Goal: Transaction & Acquisition: Book appointment/travel/reservation

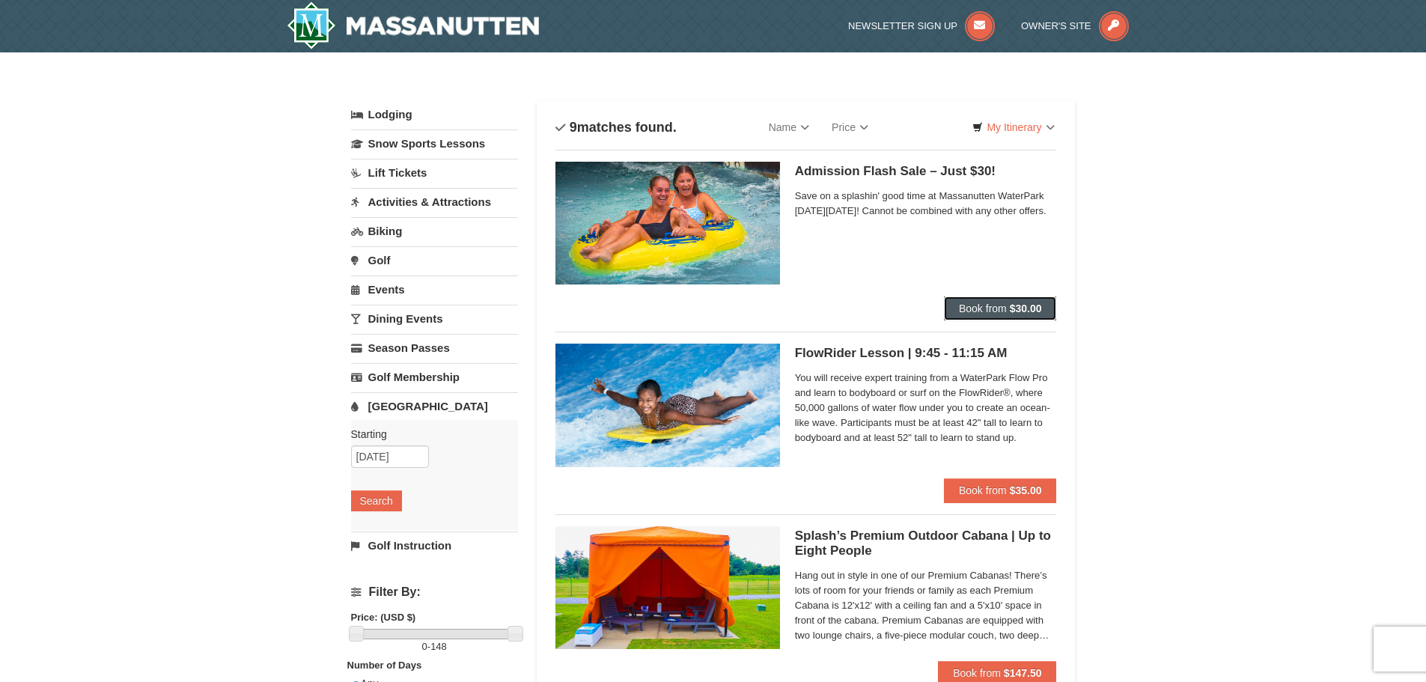
click at [987, 309] on span "Book from" at bounding box center [983, 308] width 48 height 12
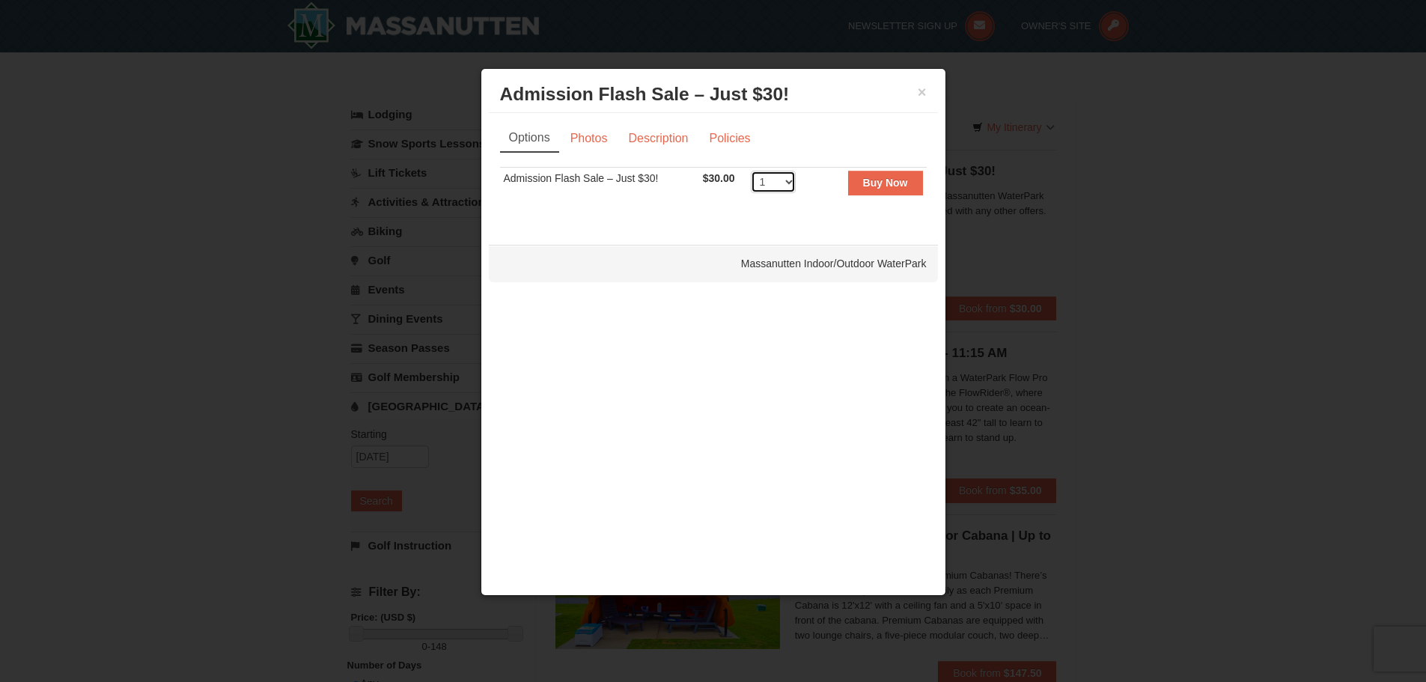
click at [778, 179] on select "1 2 3 4 5 6 7 8 9 10 11 12 13 14 15 16 17 18 19 20 21 22 23 24 25 26 27 28 29 3…" at bounding box center [773, 182] width 45 height 22
select select "2"
click at [751, 171] on select "1 2 3 4 5 6 7 8 9 10 11 12 13 14 15 16 17 18 19 20 21 22 23 24 25 26 27 28 29 3…" at bounding box center [773, 182] width 45 height 22
click at [885, 190] on button "Buy Now" at bounding box center [885, 183] width 75 height 24
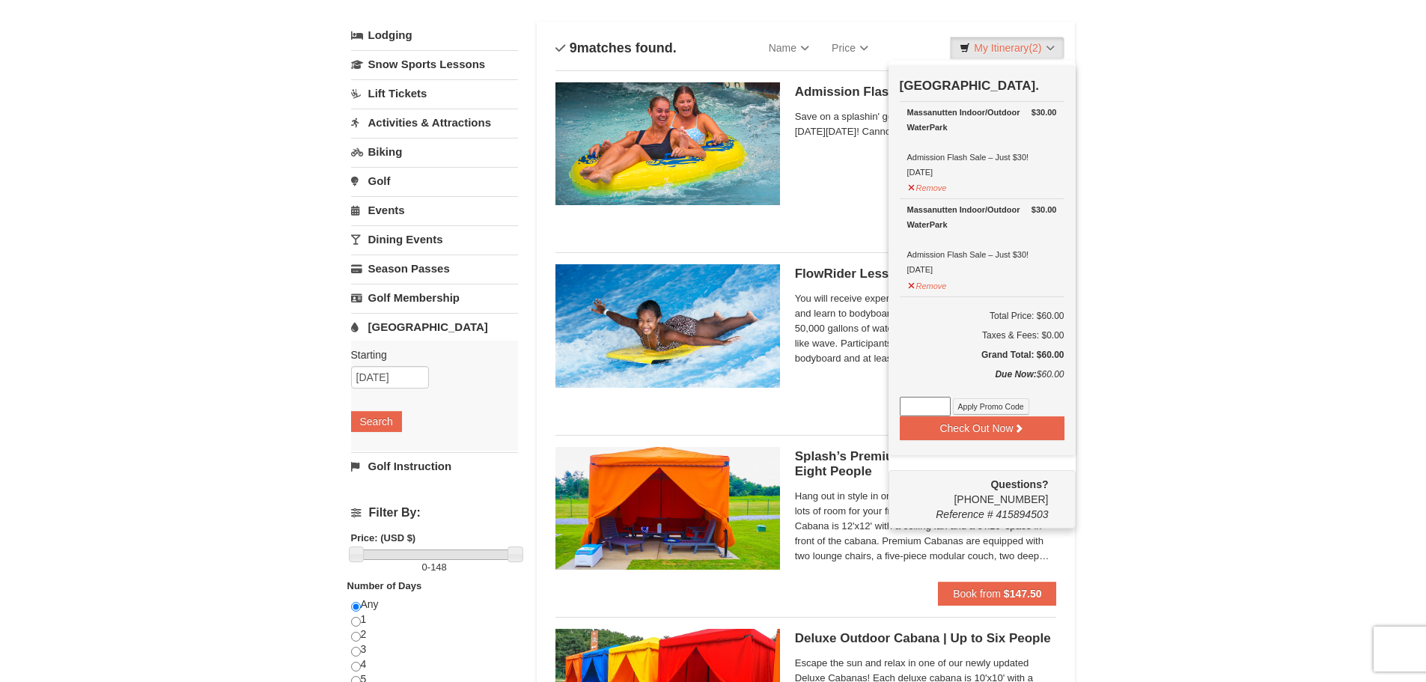
scroll to position [4, 0]
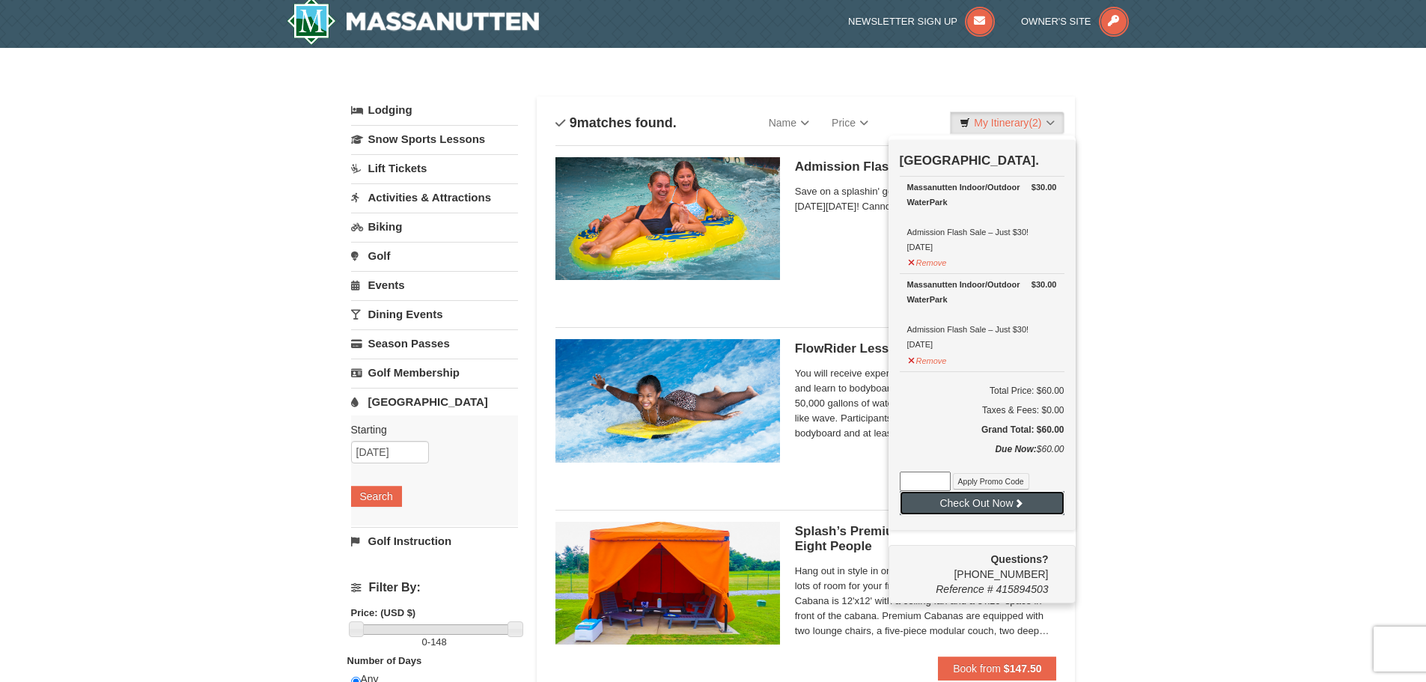
click at [996, 502] on button "Check Out Now" at bounding box center [982, 503] width 165 height 24
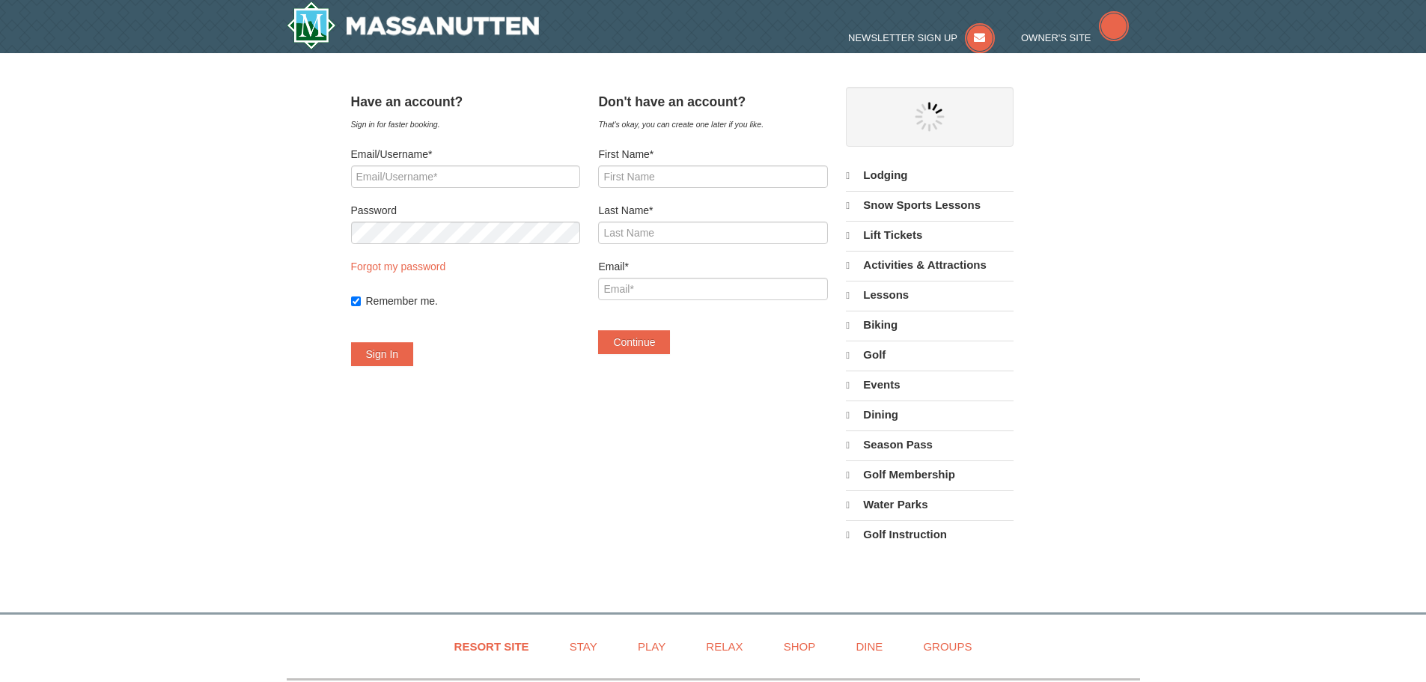
select select "9"
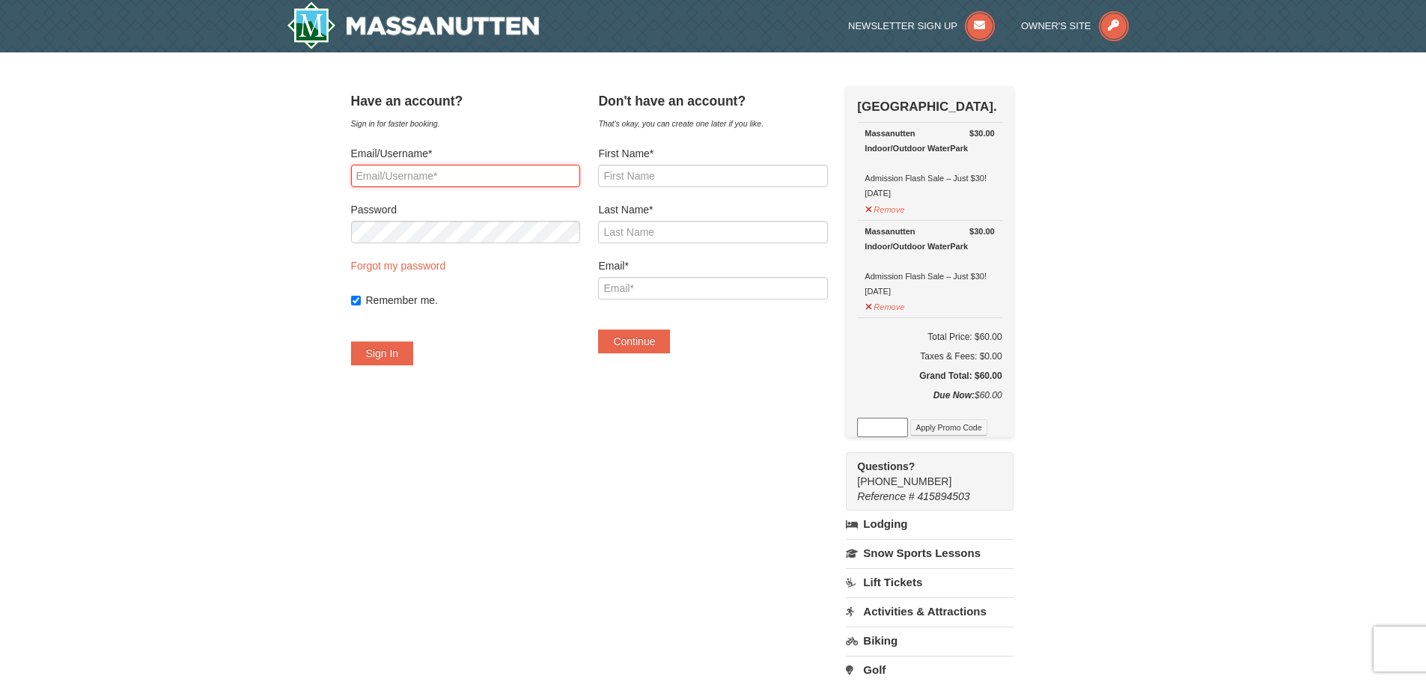
click at [472, 182] on input "Email/Username*" at bounding box center [465, 176] width 229 height 22
click at [688, 176] on input "First Name*" at bounding box center [712, 176] width 229 height 22
type input "Christine"
type input "Grigg"
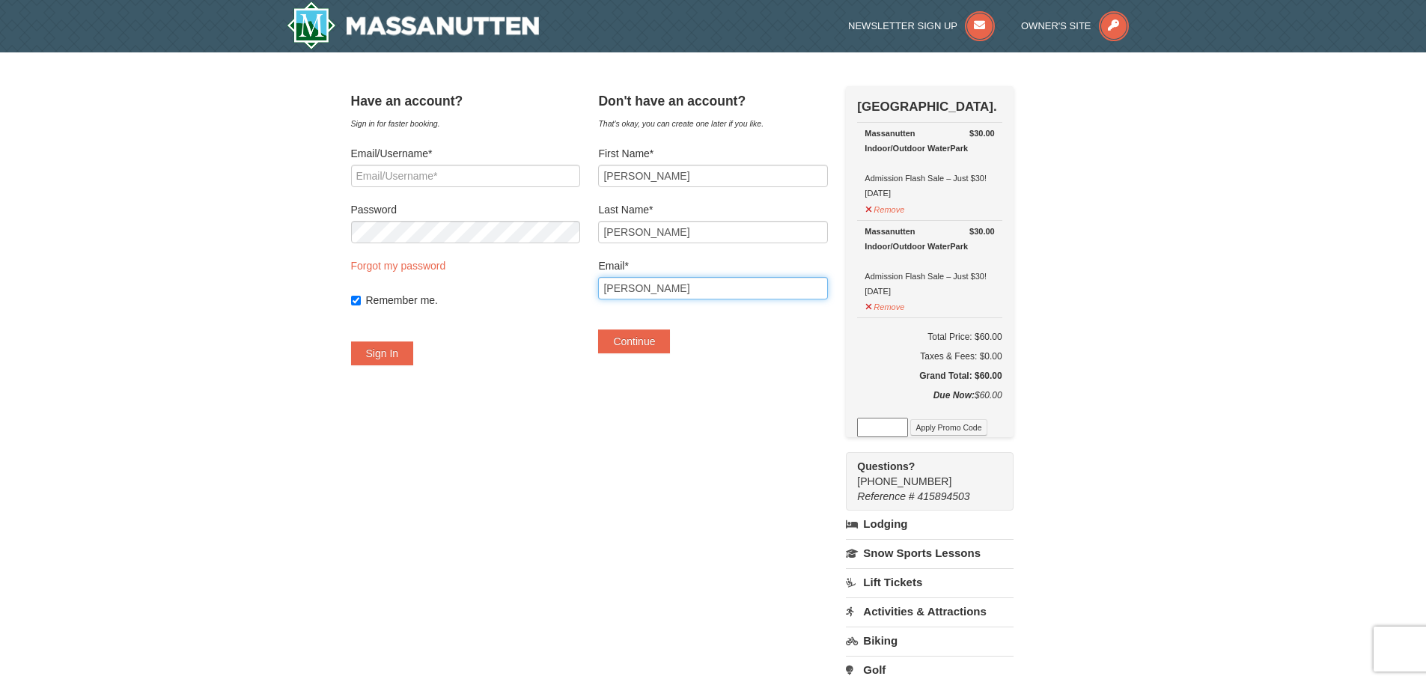
type input "[PERSON_NAME][EMAIL_ADDRESS][PERSON_NAME][DOMAIN_NAME]"
click at [658, 351] on button "Continue" at bounding box center [634, 341] width 72 height 24
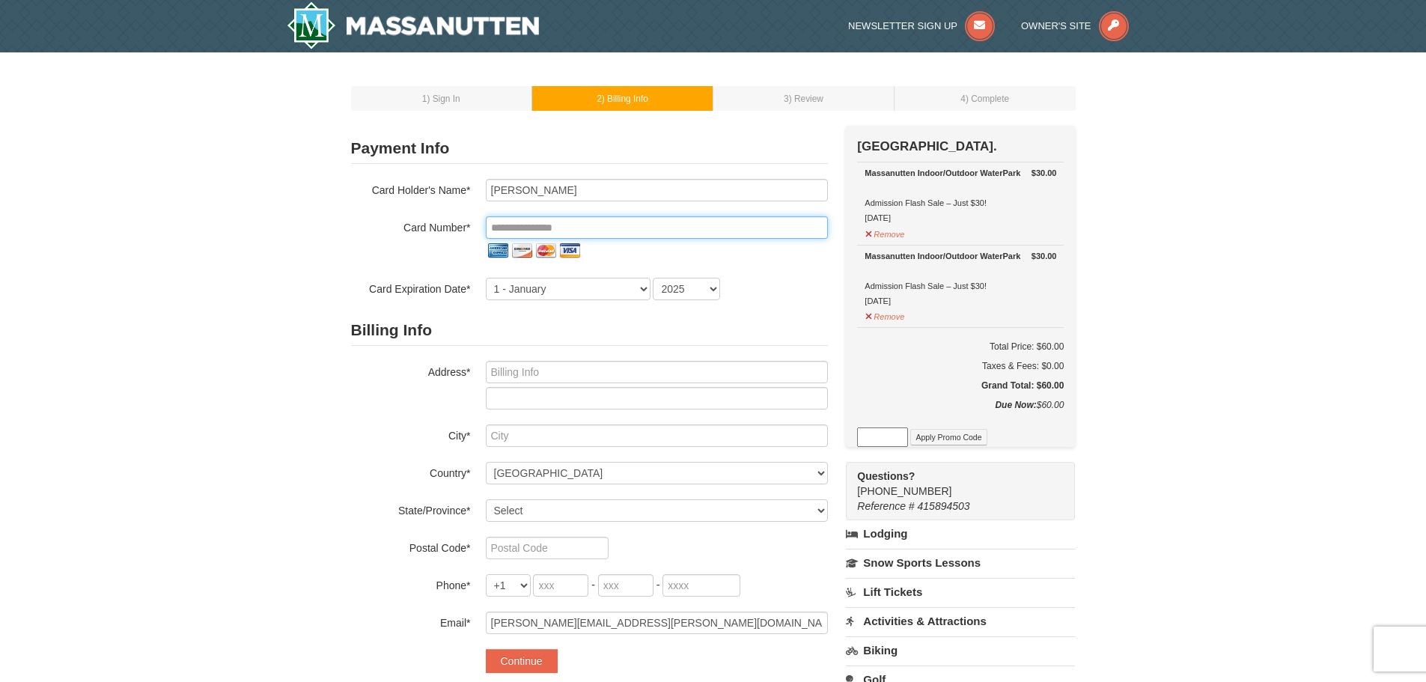
click at [631, 230] on input "tel" at bounding box center [657, 227] width 342 height 22
click at [543, 225] on input "tel" at bounding box center [657, 227] width 342 height 22
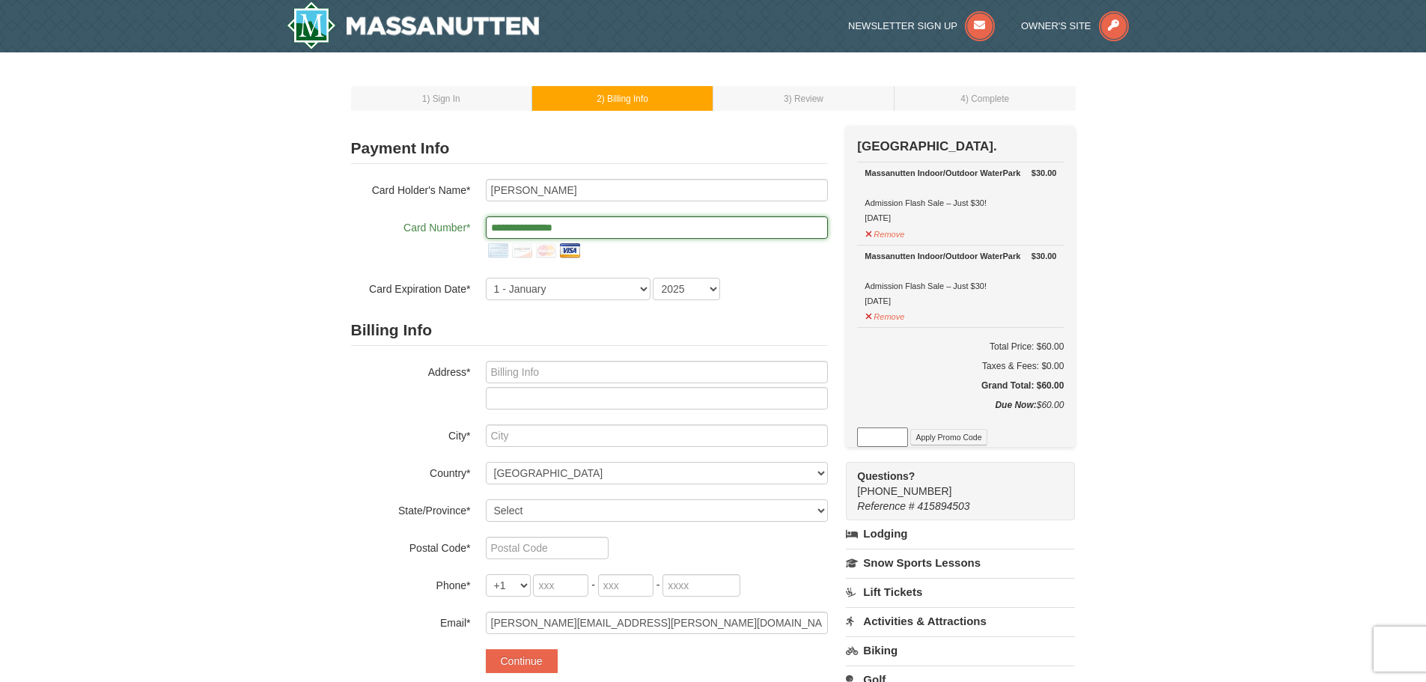
type input "**********"
click at [573, 288] on select "1 - January 2 - February 3 - March 4 - April 5 - May 6 - June 7 - July 8 - Augu…" at bounding box center [568, 289] width 165 height 22
select select "2"
click at [486, 278] on select "1 - January 2 - February 3 - March 4 - April 5 - May 6 - June 7 - July 8 - Augu…" at bounding box center [568, 289] width 165 height 22
click at [680, 289] on select "2025 2026 2027 2028 2029 2030 2031 2032 2033 2034" at bounding box center [686, 289] width 67 height 22
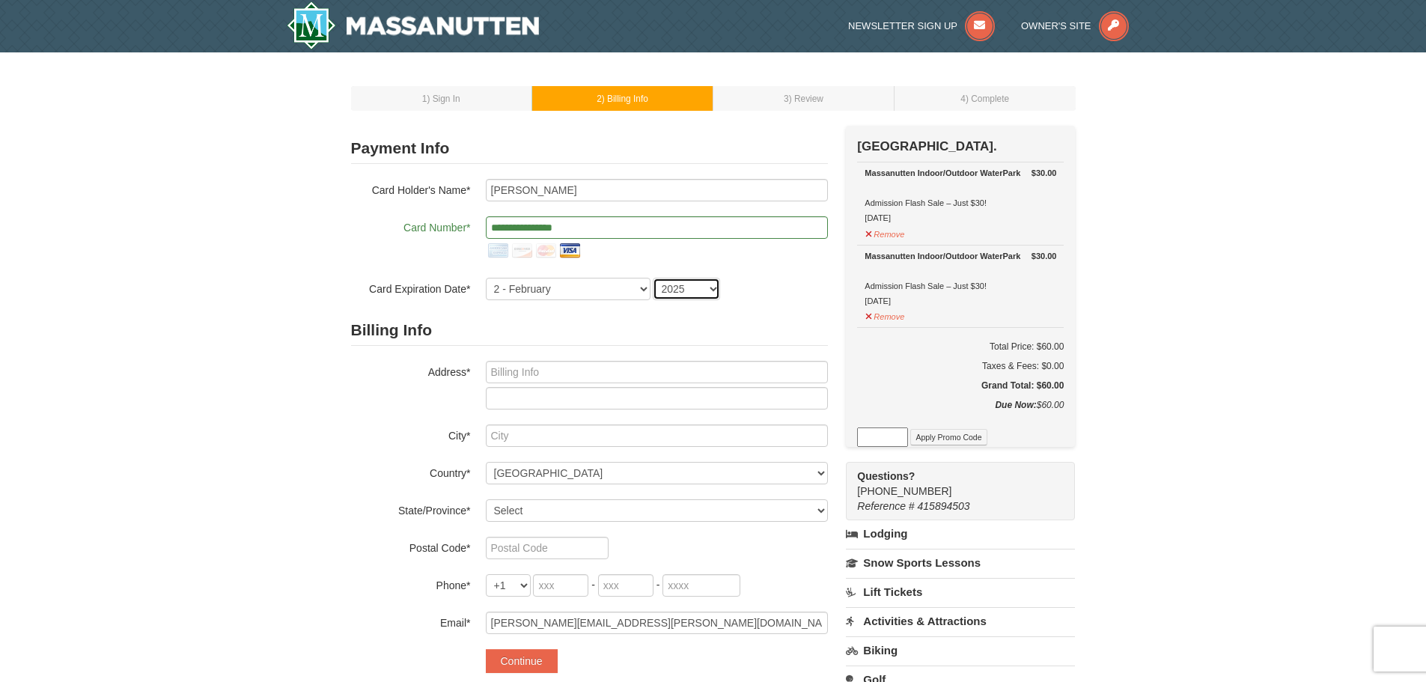
select select "2027"
click at [653, 278] on select "2025 2026 2027 2028 2029 2030 2031 2032 2033 2034" at bounding box center [686, 289] width 67 height 22
click at [563, 366] on input "text" at bounding box center [657, 372] width 342 height 22
type input "5712 26th St N"
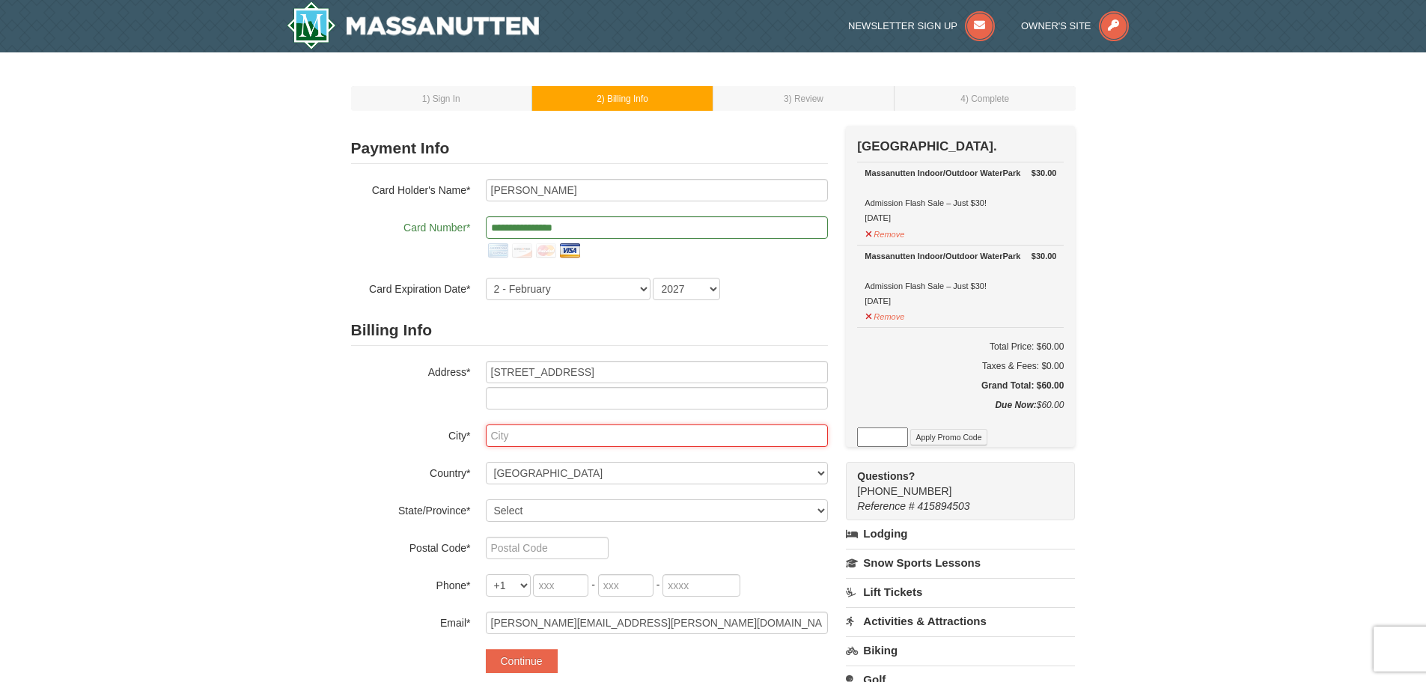
click at [560, 434] on input "text" at bounding box center [657, 435] width 342 height 22
click at [517, 435] on input "Arlingon" at bounding box center [657, 435] width 342 height 22
type input "Arlington"
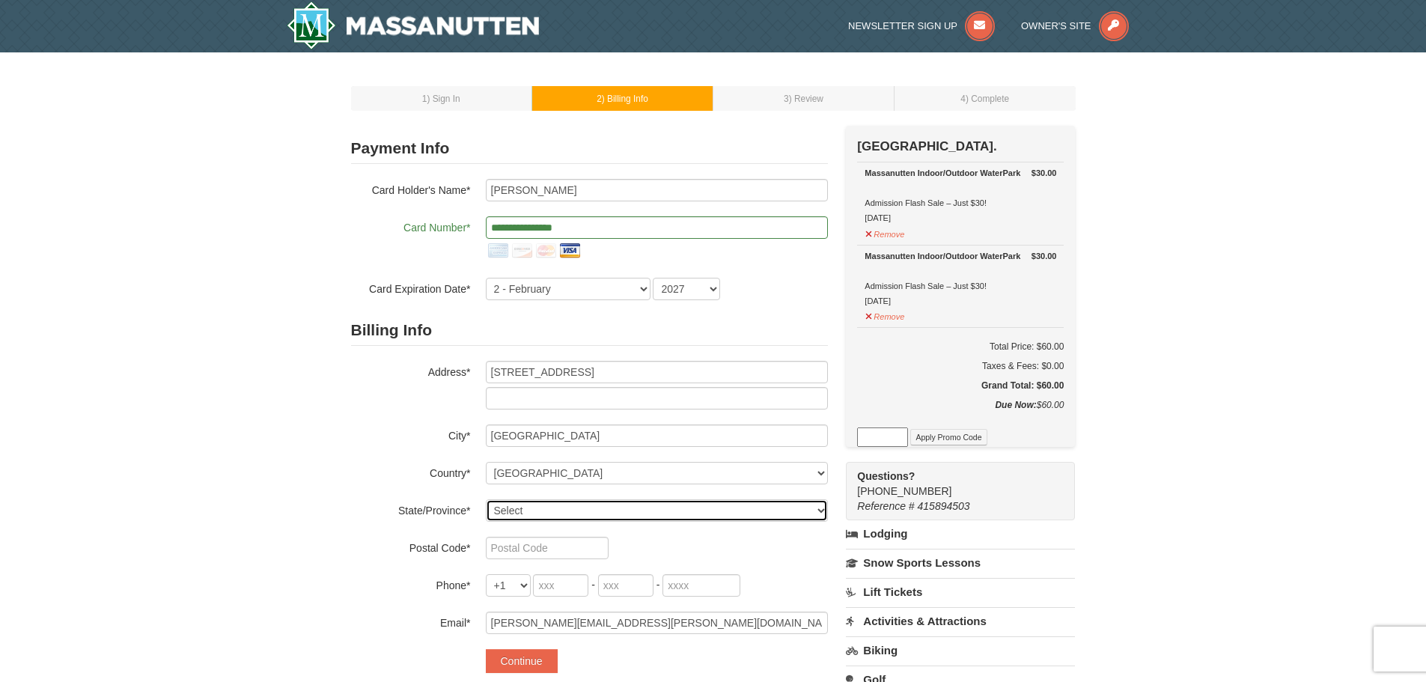
click at [518, 507] on select "Select Alabama Alaska American Samoa Arizona Arkansas California Colorado Conne…" at bounding box center [657, 510] width 342 height 22
select select "VA"
click at [486, 499] on select "Select Alabama Alaska American Samoa Arizona Arkansas California Colorado Conne…" at bounding box center [657, 510] width 342 height 22
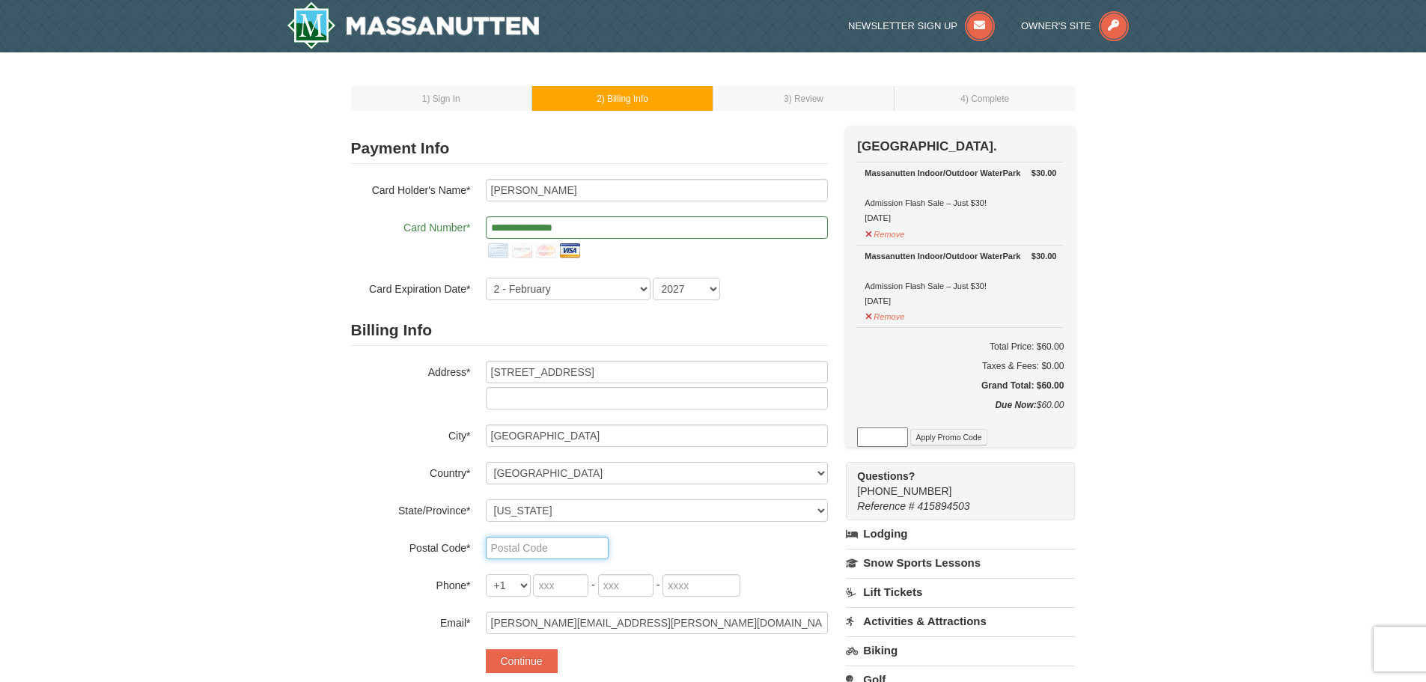
click at [537, 547] on input "text" at bounding box center [547, 548] width 123 height 22
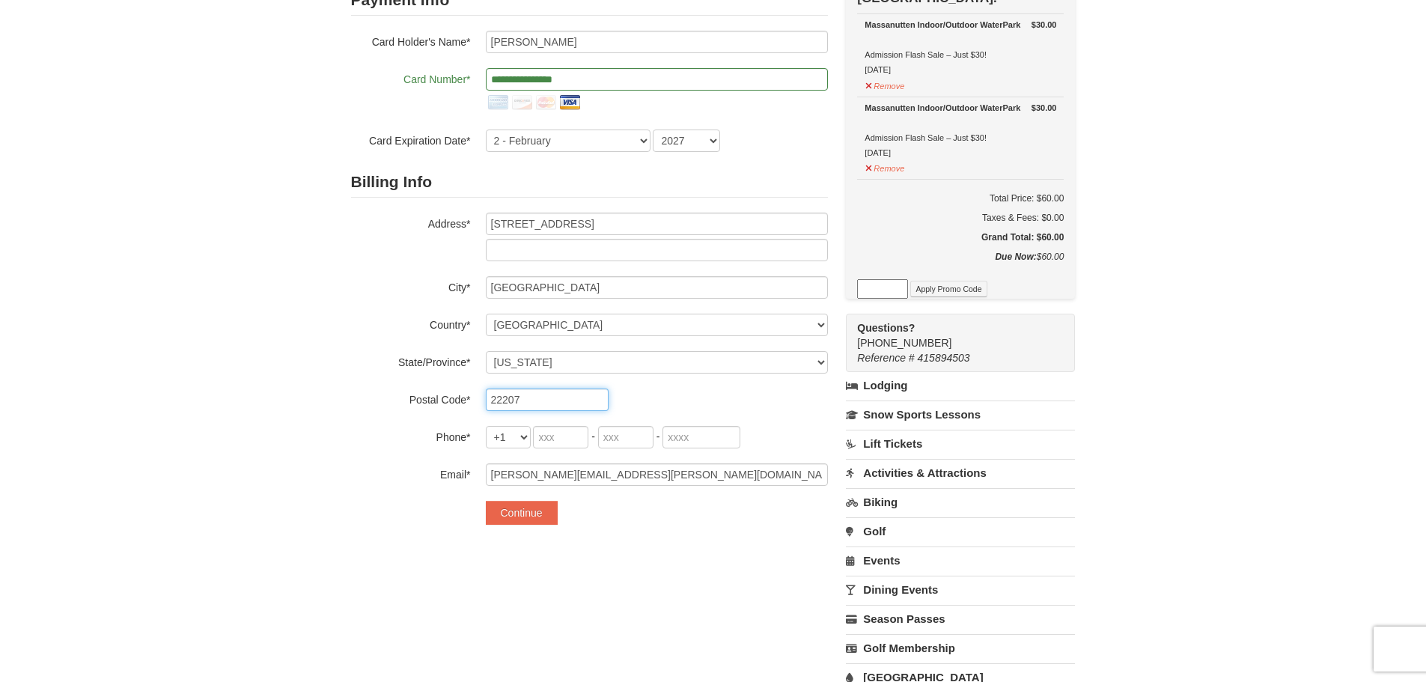
scroll to position [150, 0]
type input "22207"
click at [557, 432] on input "tel" at bounding box center [560, 435] width 55 height 22
type input "352"
click at [603, 431] on input "tel" at bounding box center [625, 435] width 55 height 22
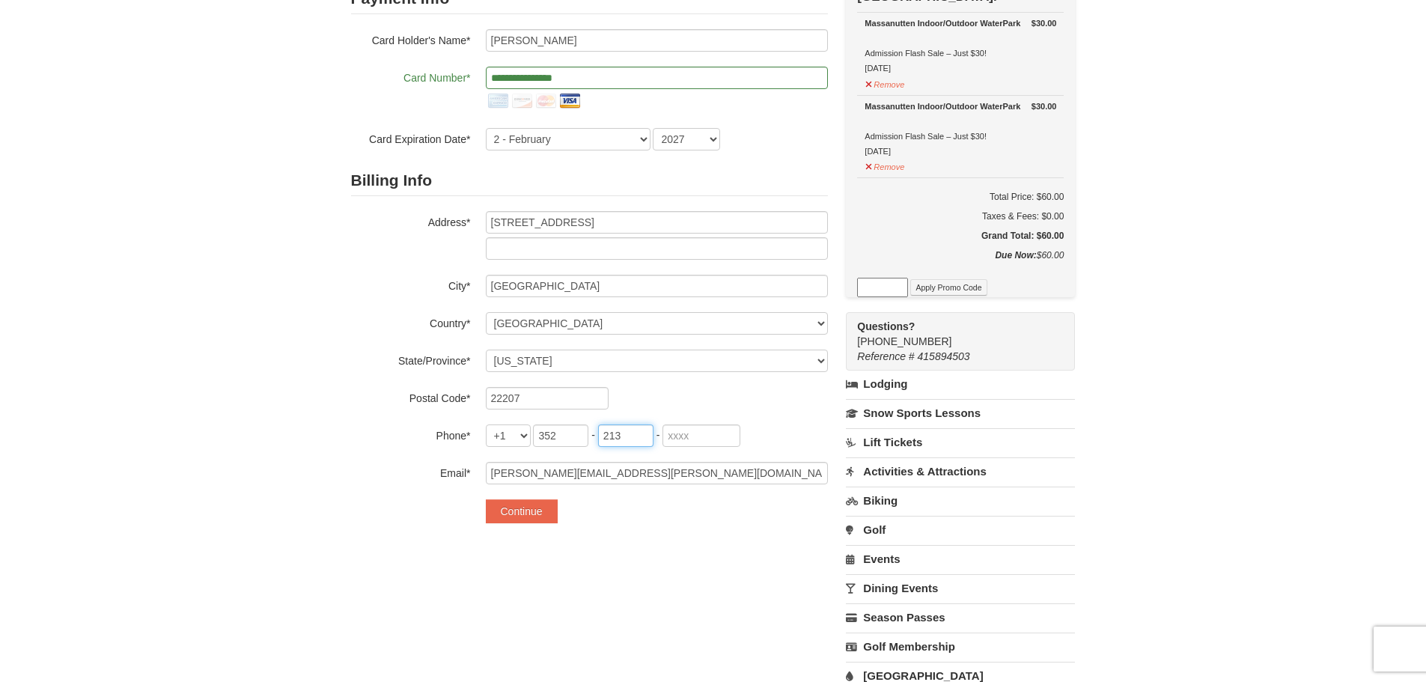
type input "213"
click at [689, 439] on input "tel" at bounding box center [701, 435] width 78 height 22
type input "6886"
click at [540, 513] on button "Continue" at bounding box center [522, 511] width 72 height 24
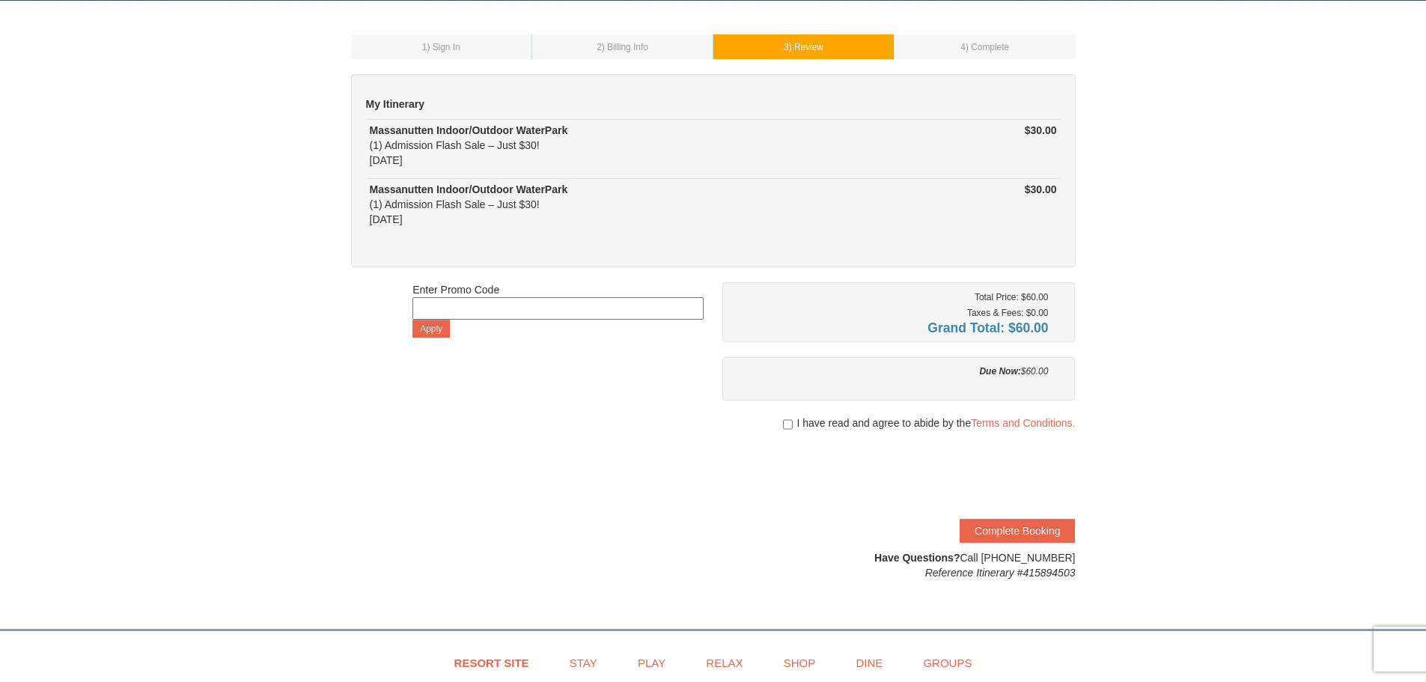
scroll to position [75, 0]
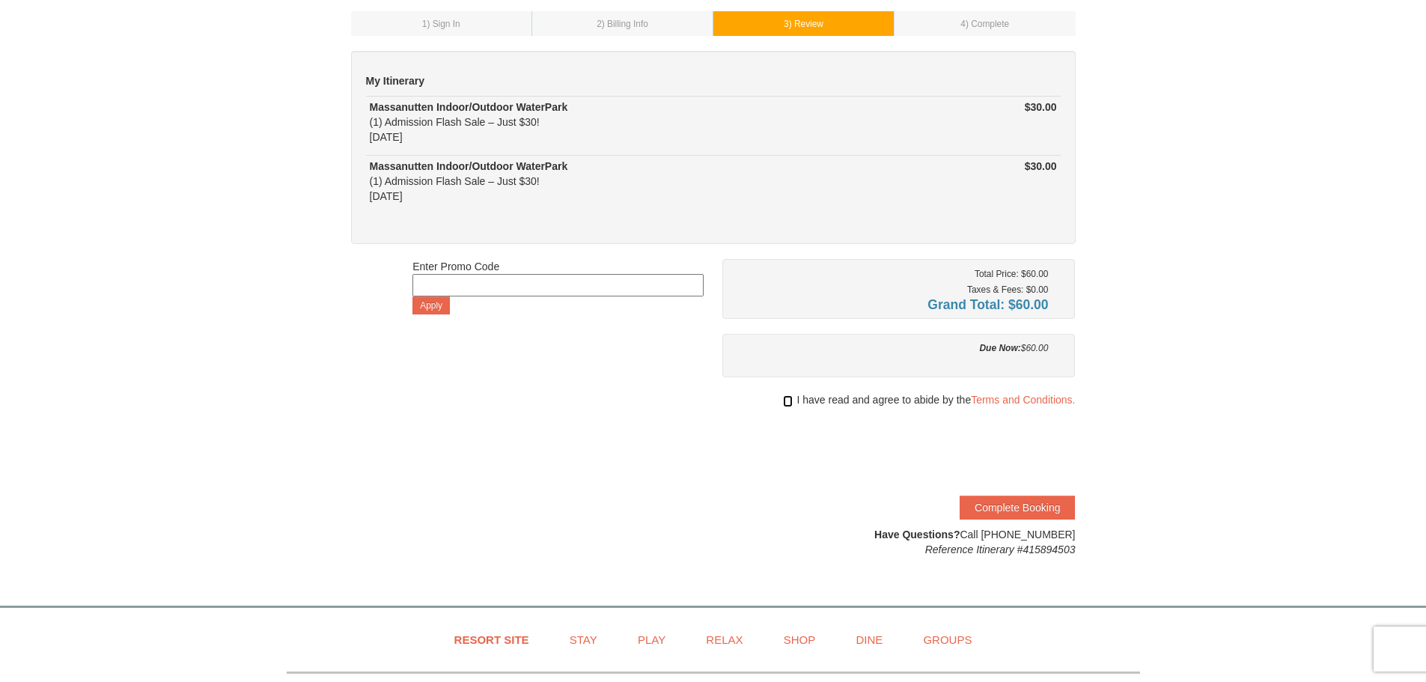
click at [784, 399] on input "checkbox" at bounding box center [788, 401] width 10 height 12
checkbox input "true"
click at [1003, 500] on button "Complete Booking" at bounding box center [1017, 508] width 115 height 24
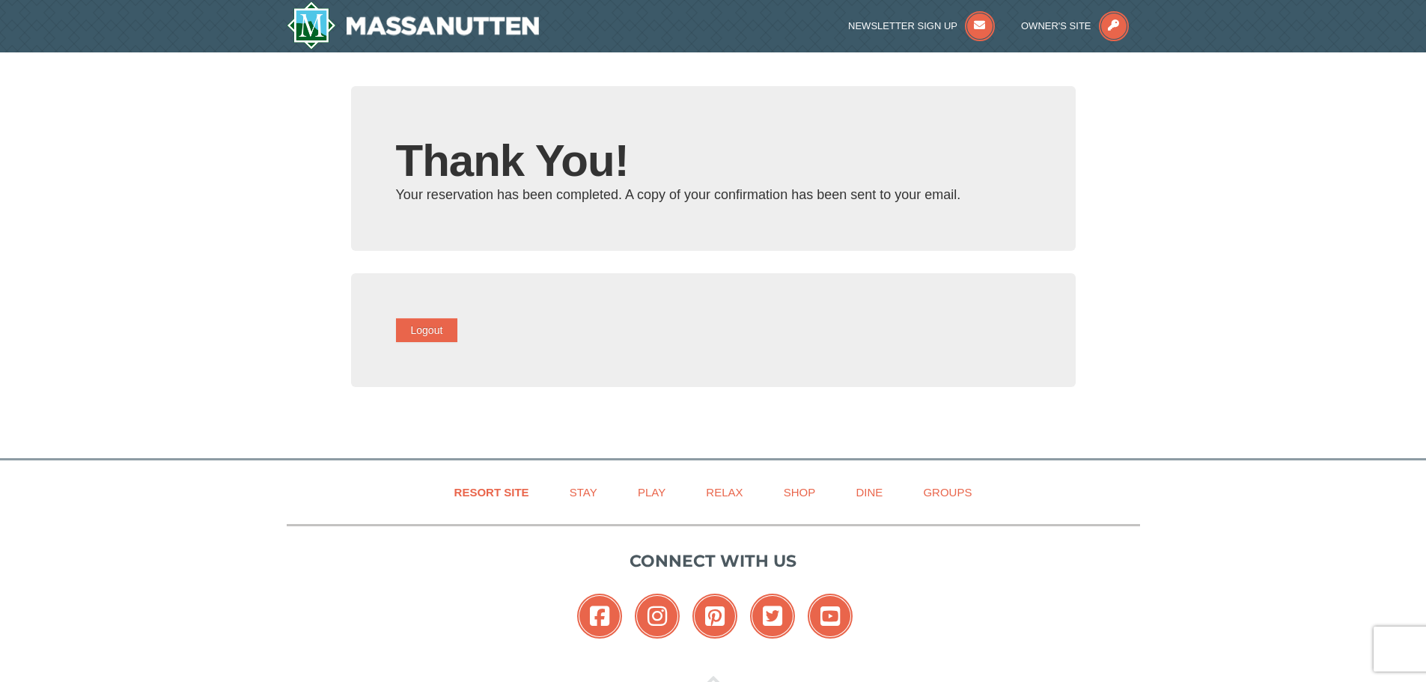
type input "[PERSON_NAME][EMAIL_ADDRESS][PERSON_NAME][DOMAIN_NAME]"
